Goal: Task Accomplishment & Management: Manage account settings

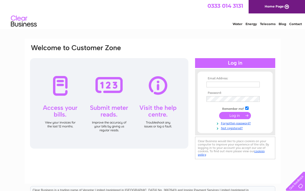
click at [208, 86] on input "text" at bounding box center [232, 85] width 53 height 6
type input "[EMAIL_ADDRESS][PERSON_NAME][DOMAIN_NAME]"
click at [230, 114] on input "submit" at bounding box center [235, 115] width 32 height 7
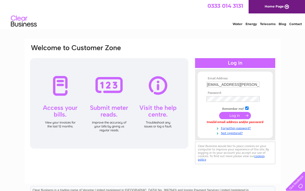
click at [233, 114] on input "submit" at bounding box center [235, 115] width 32 height 7
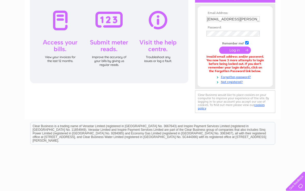
scroll to position [78, 0]
